Goal: Navigation & Orientation: Find specific page/section

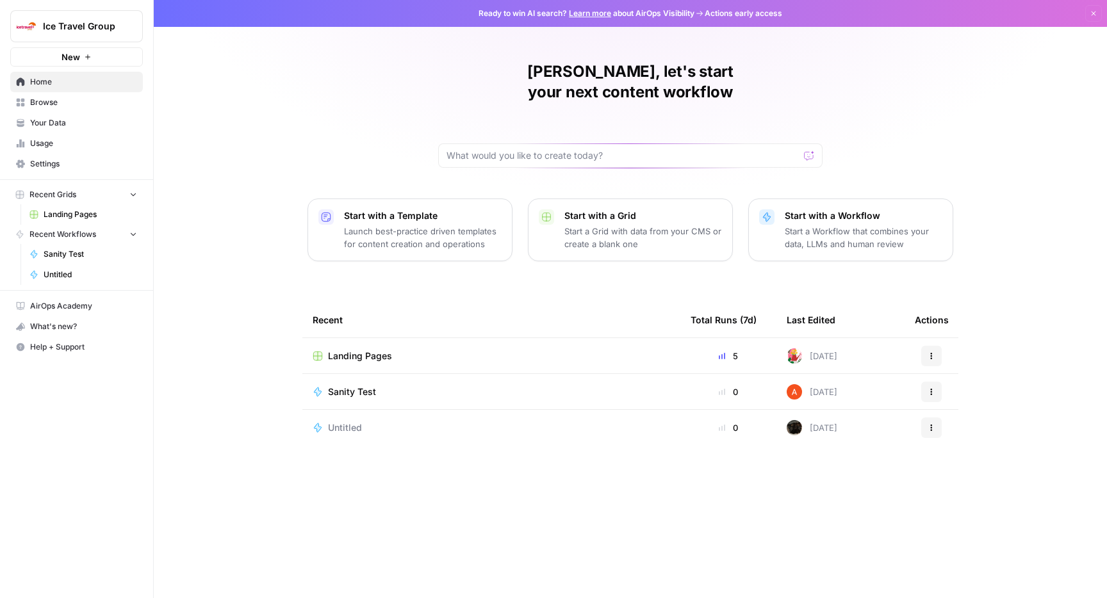
click at [364, 350] on span "Landing Pages" at bounding box center [360, 356] width 64 height 13
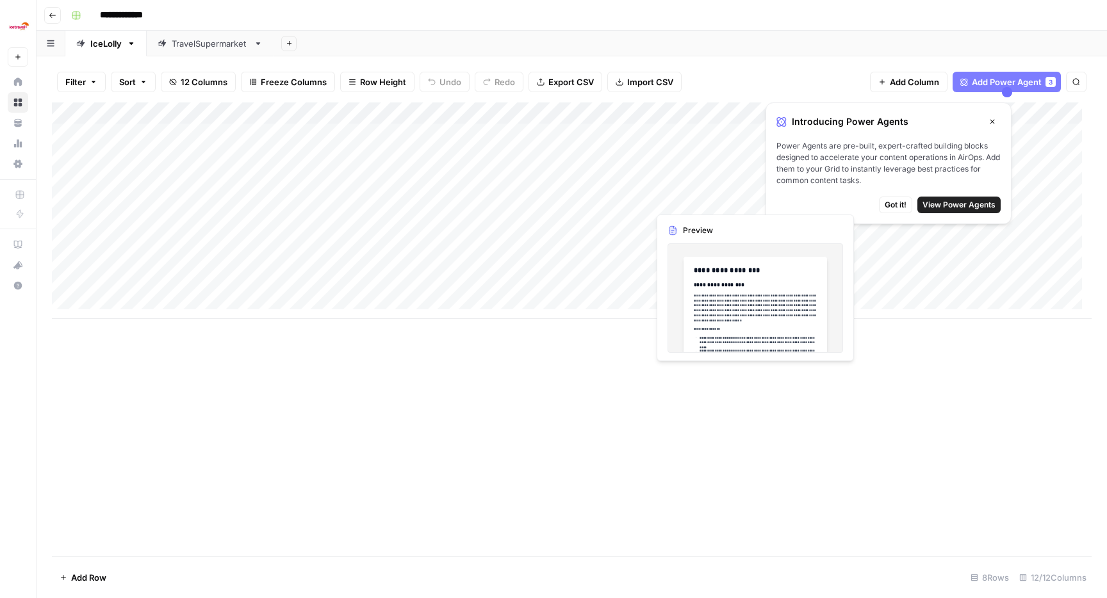
click at [989, 123] on icon "button" at bounding box center [992, 122] width 8 height 8
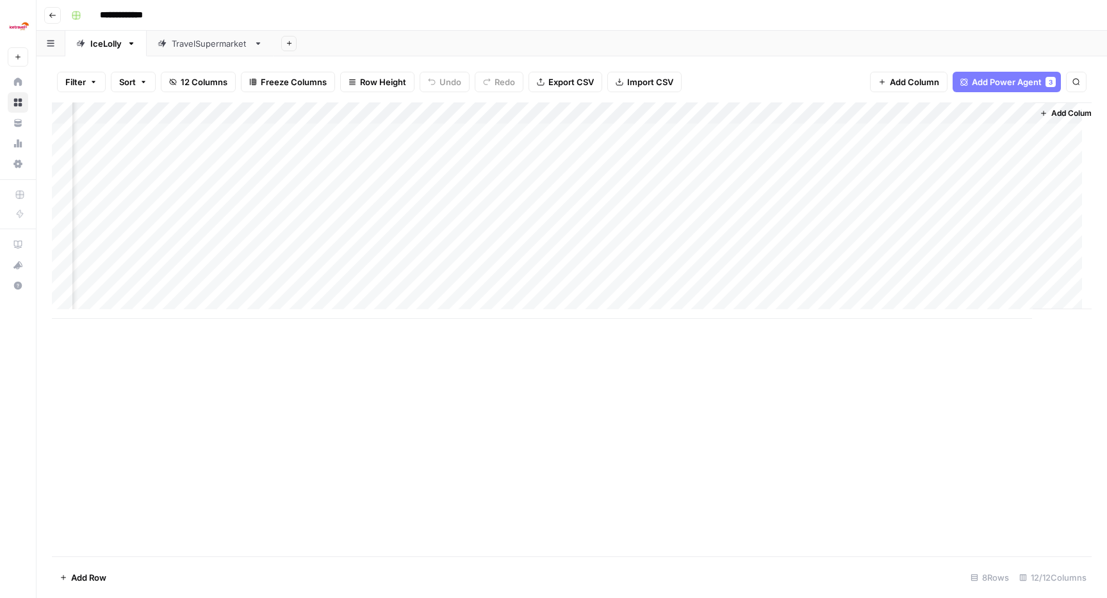
scroll to position [0, 446]
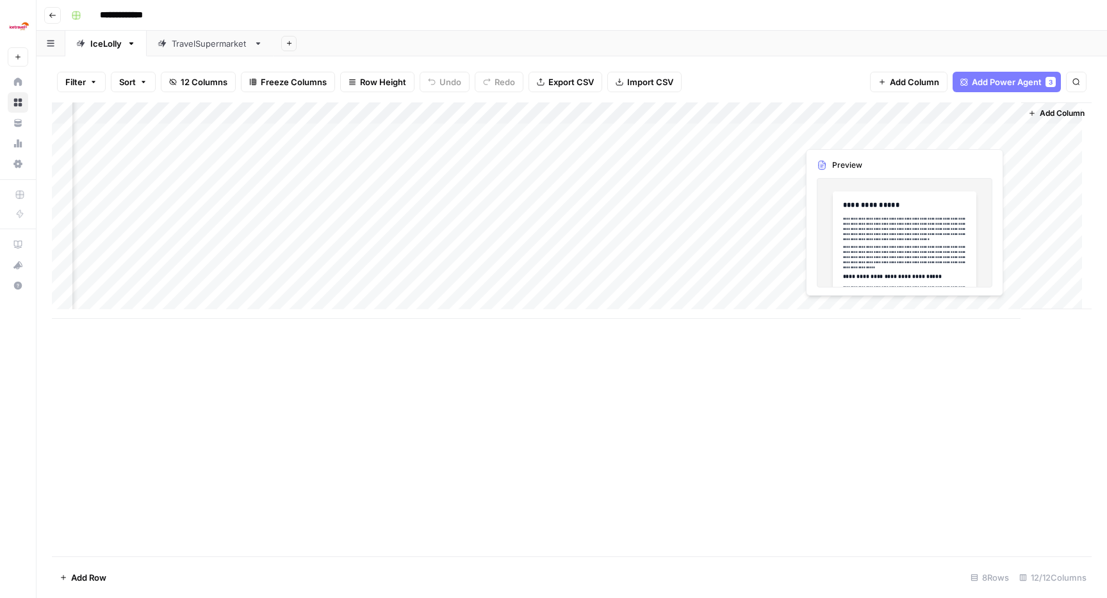
click at [937, 138] on div "Add Column" at bounding box center [571, 210] width 1039 height 216
click at [841, 127] on div "Add Column" at bounding box center [571, 210] width 1039 height 216
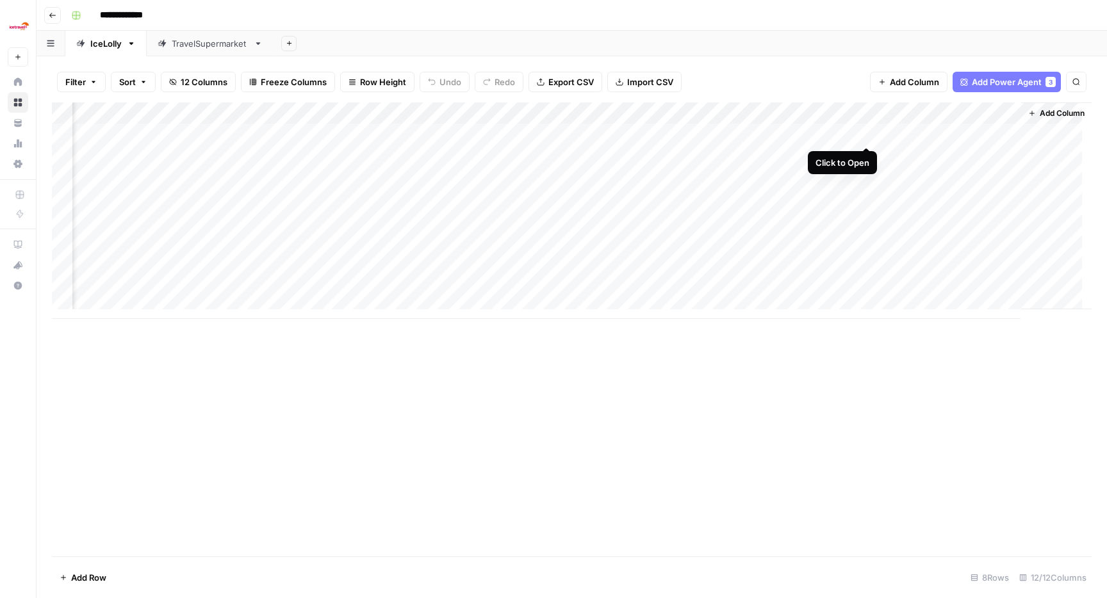
click at [870, 134] on div "Add Column" at bounding box center [571, 210] width 1039 height 216
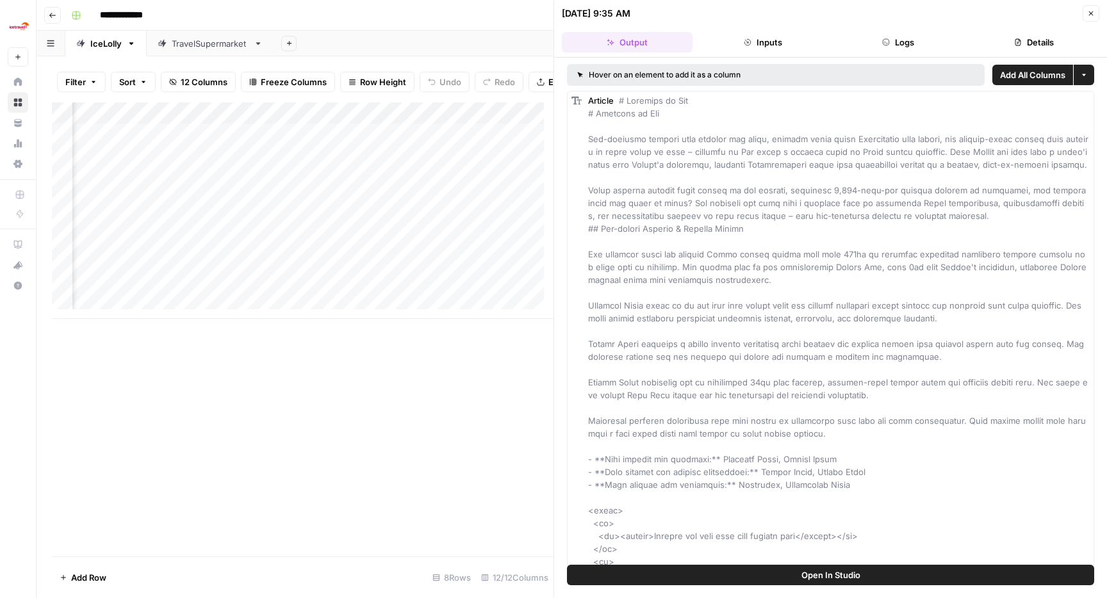
click at [898, 41] on button "Logs" at bounding box center [898, 42] width 131 height 20
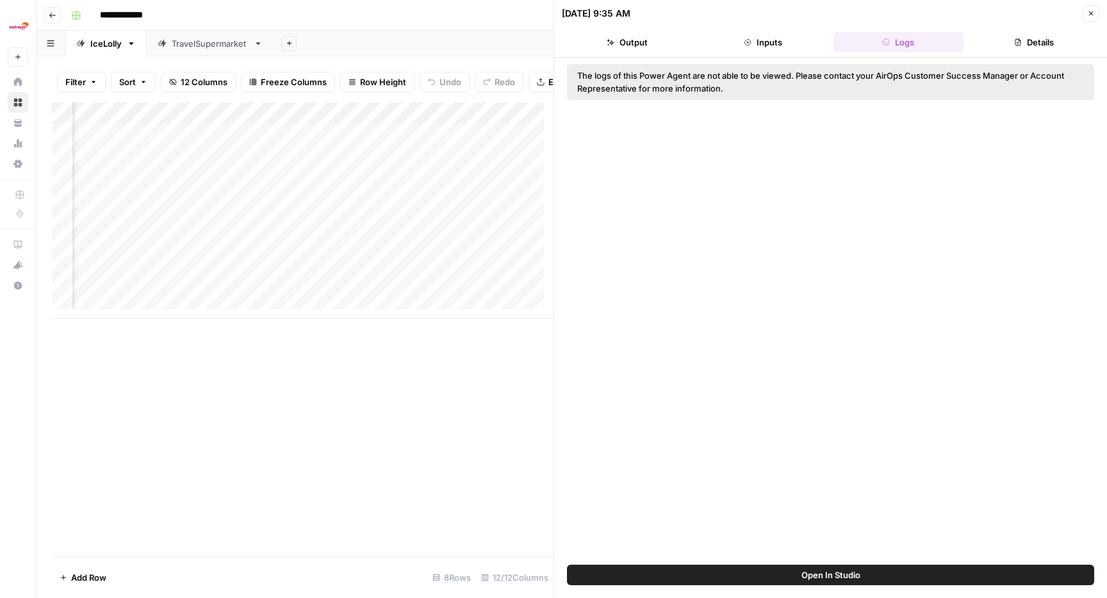
click at [762, 48] on button "Inputs" at bounding box center [762, 42] width 131 height 20
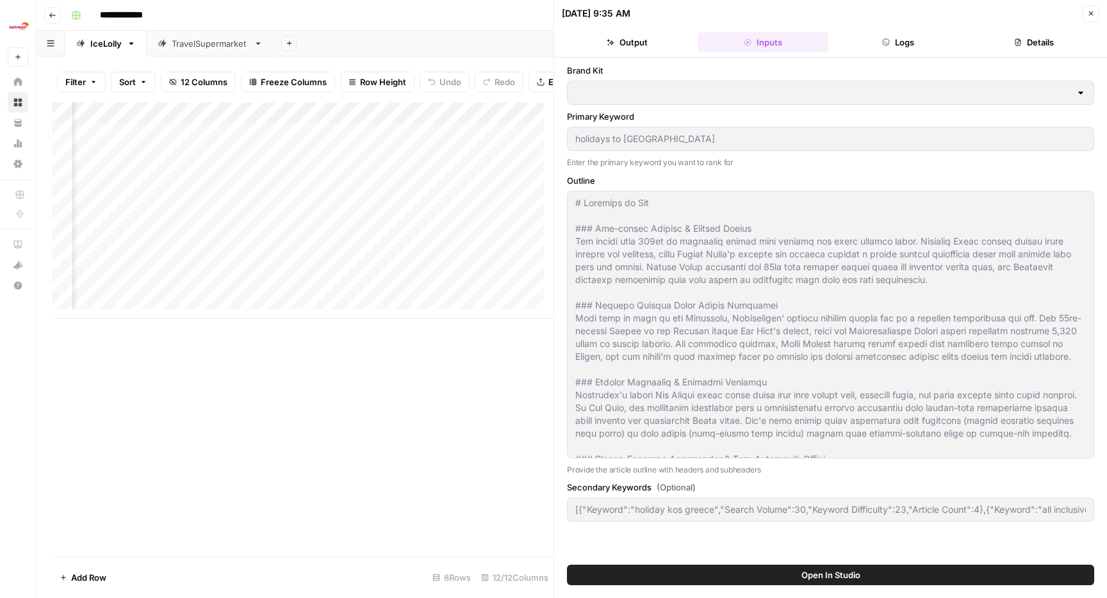
type input "IceLolly"
click at [663, 44] on button "Output" at bounding box center [627, 42] width 131 height 20
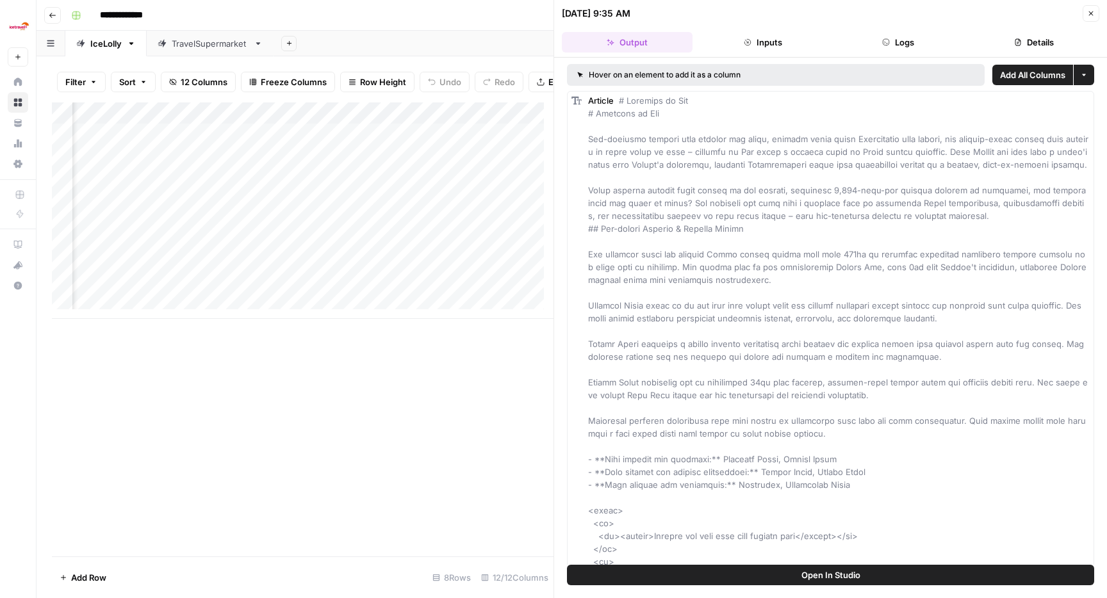
click at [1029, 36] on button "Details" at bounding box center [1033, 42] width 131 height 20
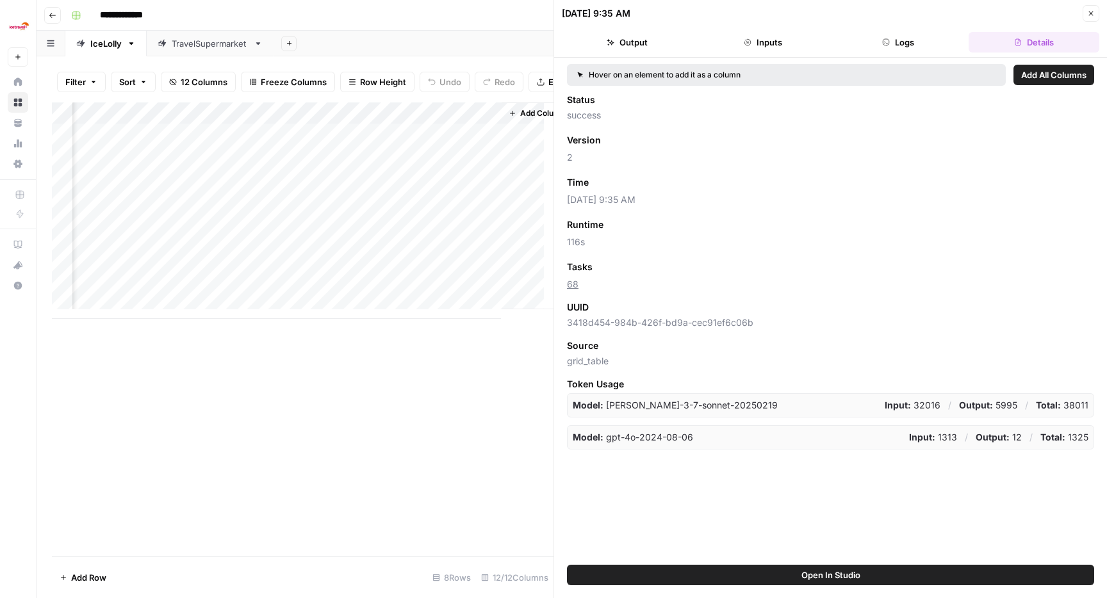
scroll to position [0, 951]
click at [364, 143] on div "Add Column" at bounding box center [302, 210] width 501 height 216
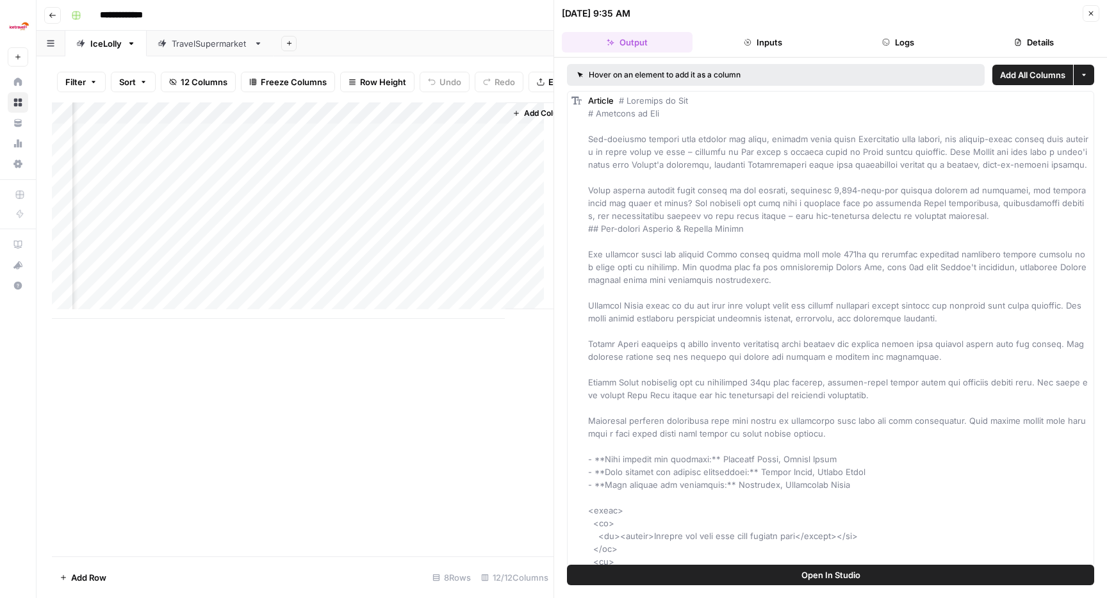
click at [1064, 40] on button "Details" at bounding box center [1033, 42] width 131 height 20
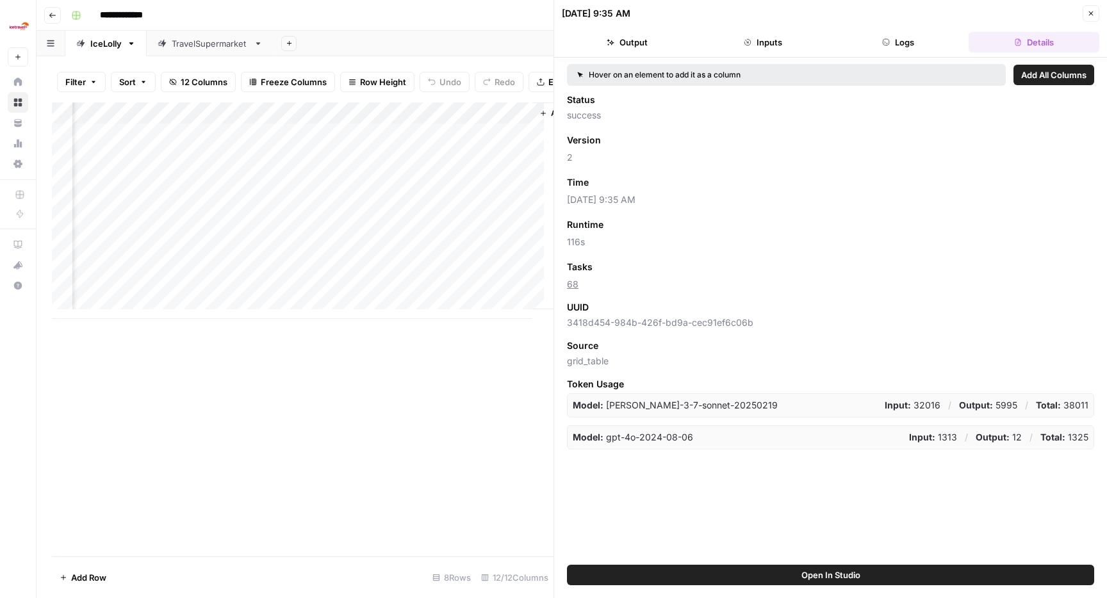
scroll to position [0, 984]
click at [323, 207] on div "Add Column" at bounding box center [302, 210] width 501 height 216
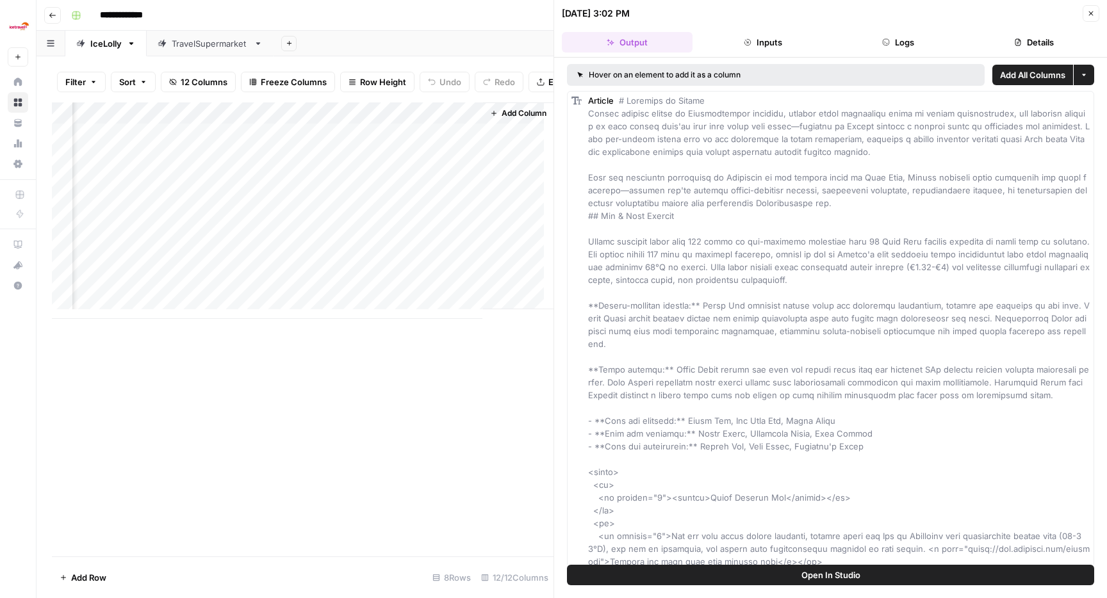
click at [1030, 45] on button "Details" at bounding box center [1033, 42] width 131 height 20
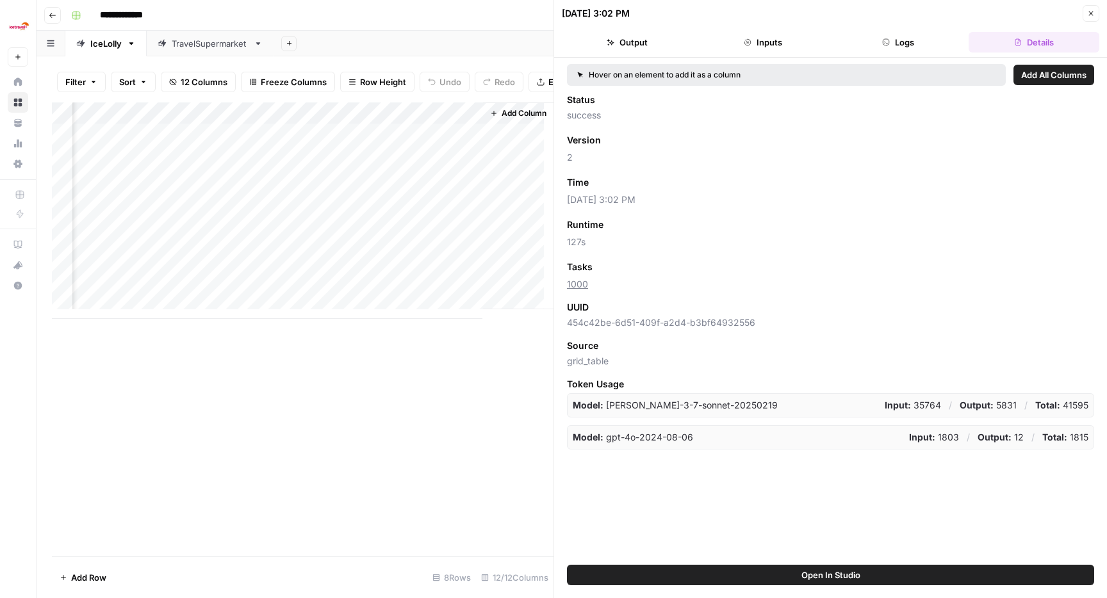
scroll to position [0, 953]
click at [313, 273] on div "Add Column" at bounding box center [302, 210] width 501 height 216
click at [359, 274] on div "Add Column" at bounding box center [302, 210] width 501 height 216
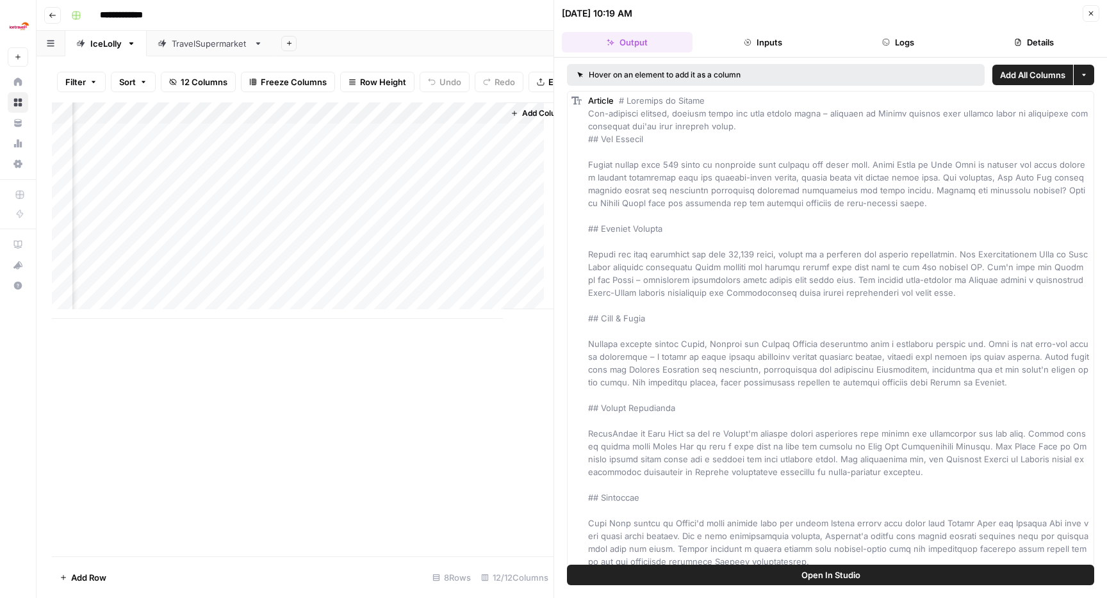
click at [1045, 48] on button "Details" at bounding box center [1033, 42] width 131 height 20
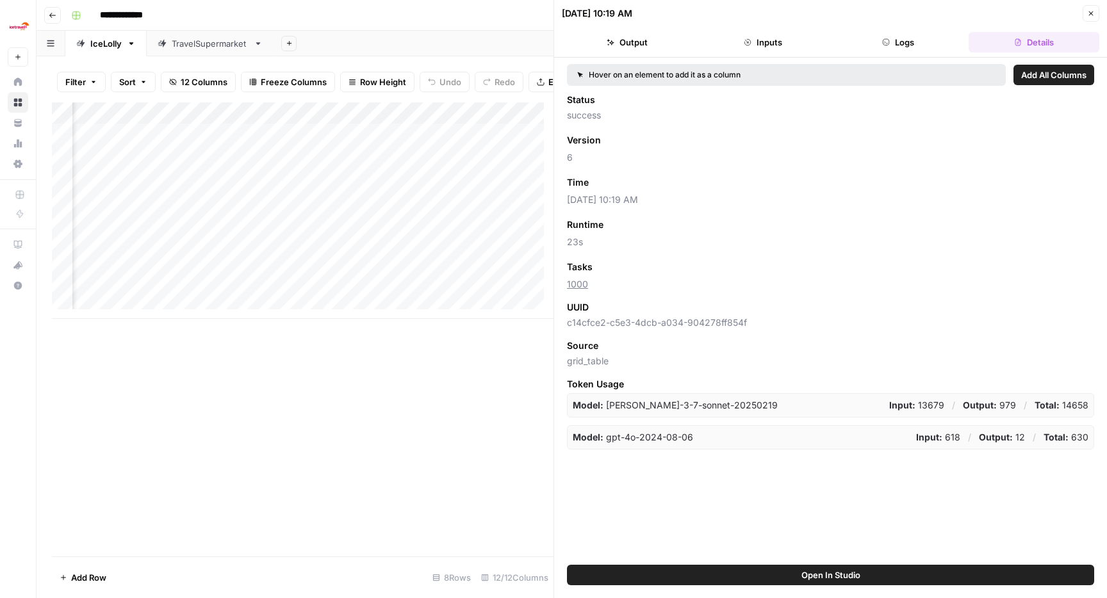
scroll to position [0, 984]
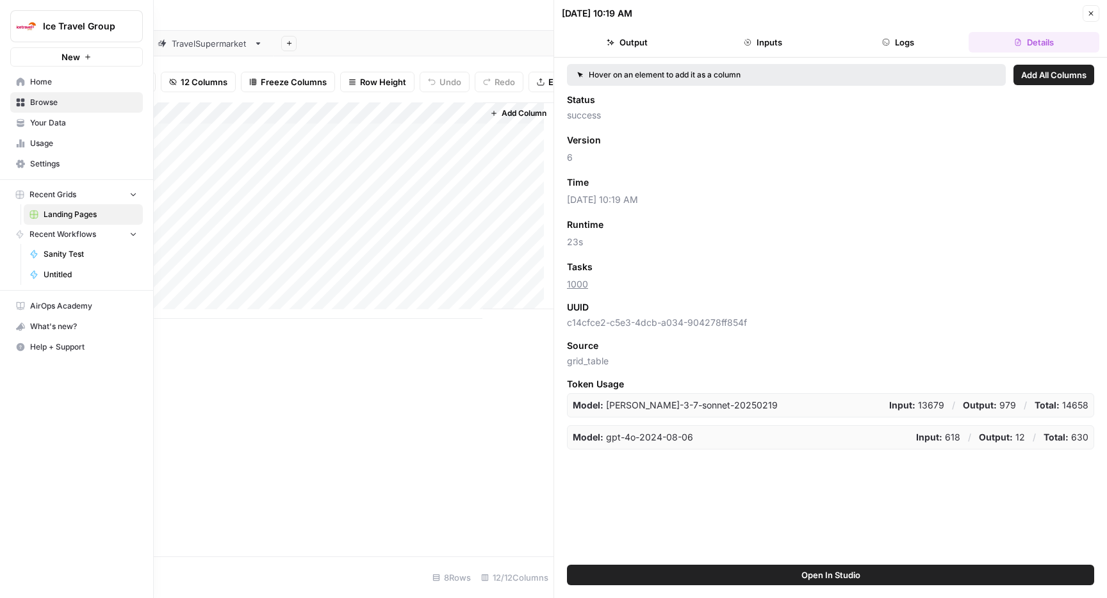
click at [24, 125] on icon at bounding box center [20, 125] width 7 height 3
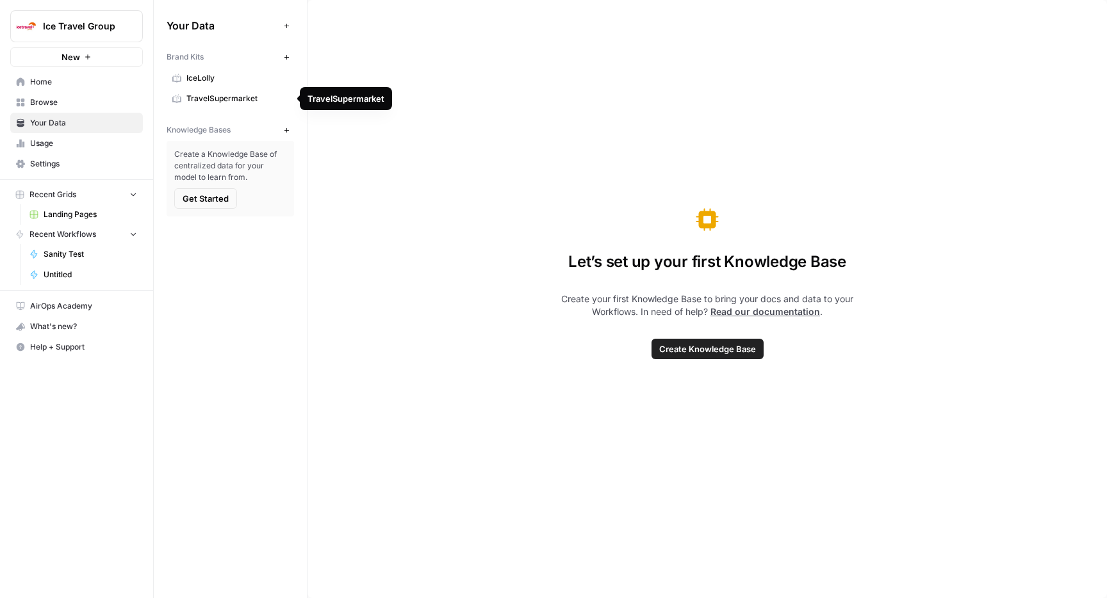
click at [224, 82] on span "IceLolly" at bounding box center [237, 78] width 102 height 12
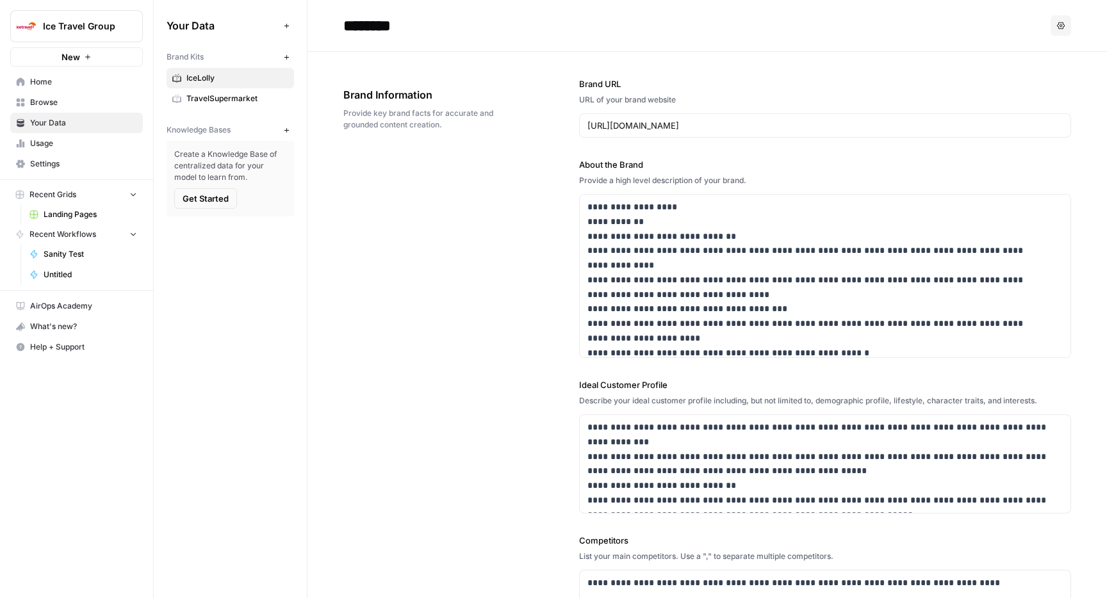
click at [516, 327] on div "**********" at bounding box center [706, 476] width 727 height 848
click at [44, 104] on span "Browse" at bounding box center [83, 103] width 107 height 12
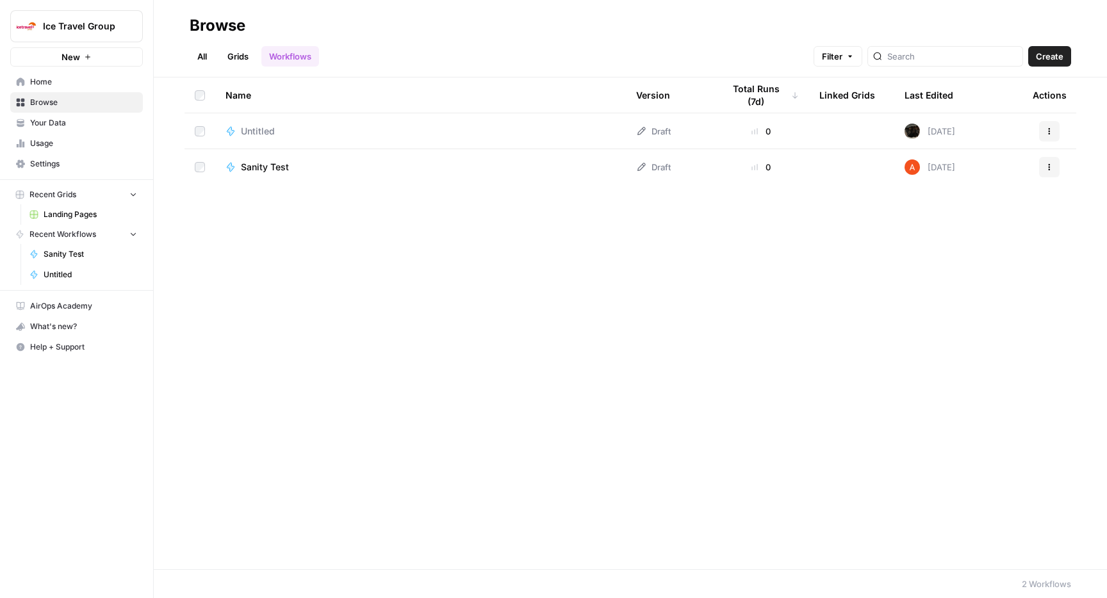
click at [259, 130] on span "Untitled" at bounding box center [258, 131] width 34 height 13
click at [41, 122] on span "Your Data" at bounding box center [83, 123] width 107 height 12
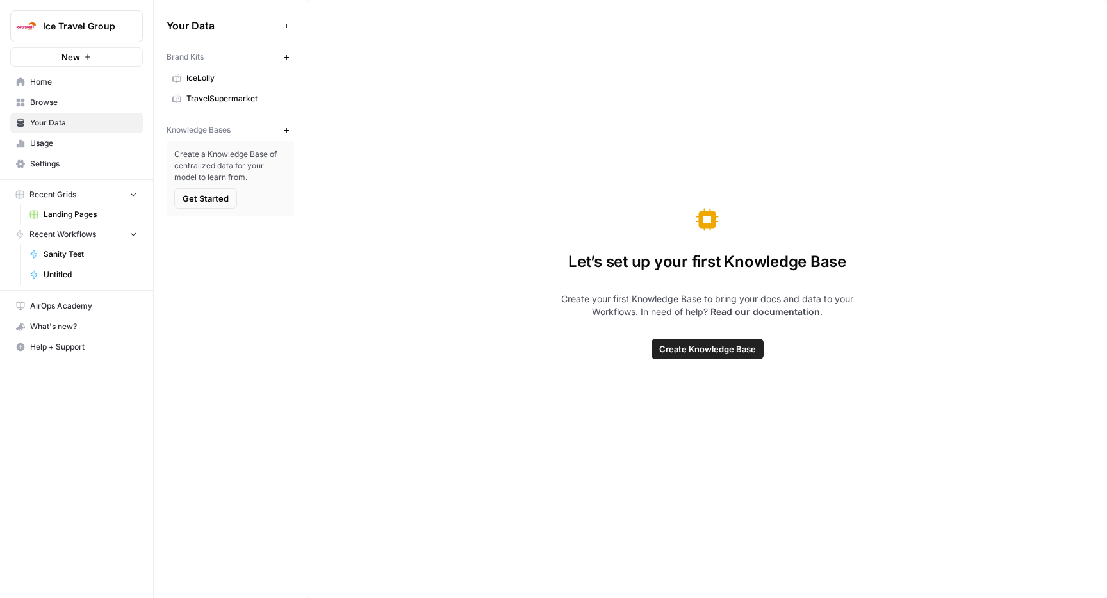
click at [85, 102] on span "Browse" at bounding box center [83, 103] width 107 height 12
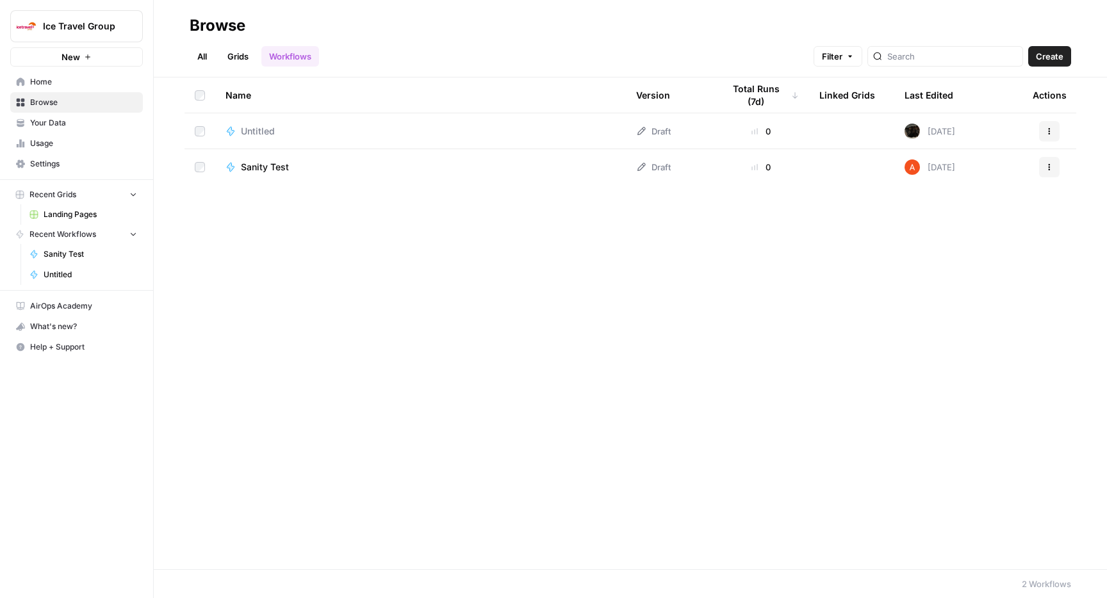
click at [229, 61] on link "Grids" at bounding box center [238, 56] width 37 height 20
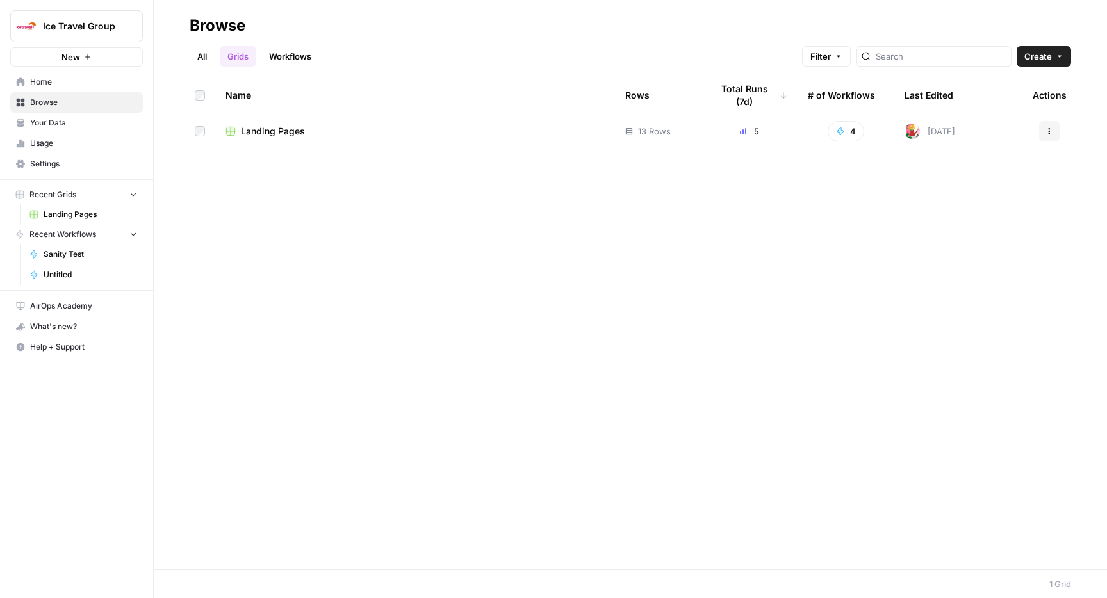
click at [276, 133] on span "Landing Pages" at bounding box center [273, 131] width 64 height 13
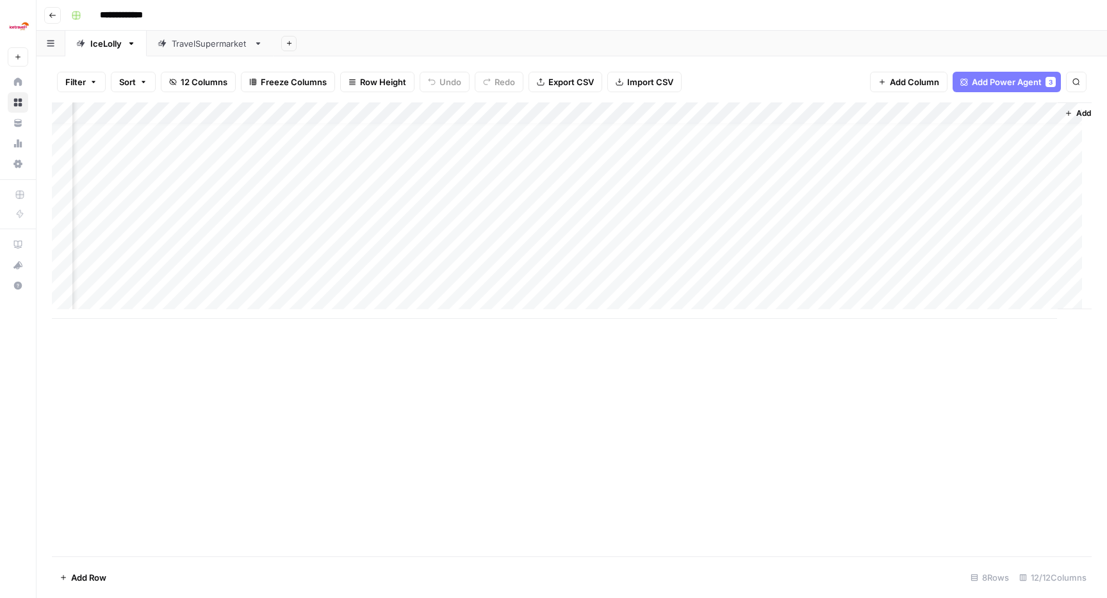
scroll to position [10, 446]
